Goal: Navigation & Orientation: Go to known website

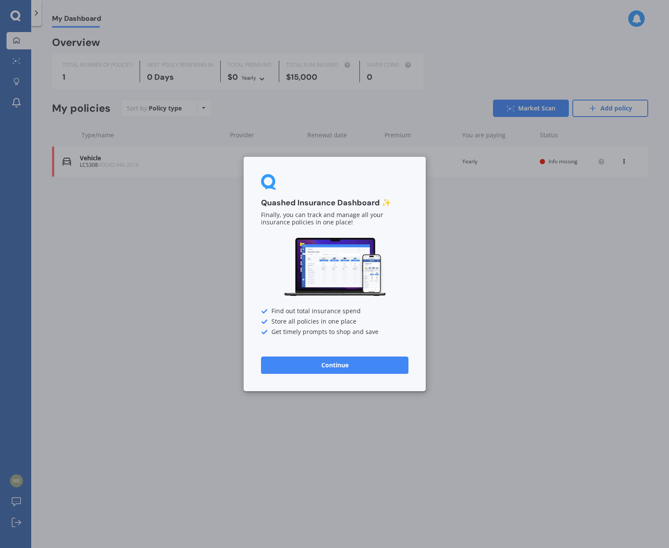
click at [238, 256] on div "Quashed Insurance Dashboard ✨ Finally, you can track and manage all your insura…" at bounding box center [334, 274] width 669 height 548
click at [176, 256] on div "Quashed Insurance Dashboard ✨ Finally, you can track and manage all your insura…" at bounding box center [334, 274] width 669 height 548
click at [382, 368] on button "Continue" at bounding box center [334, 365] width 147 height 17
